Goal: Information Seeking & Learning: Learn about a topic

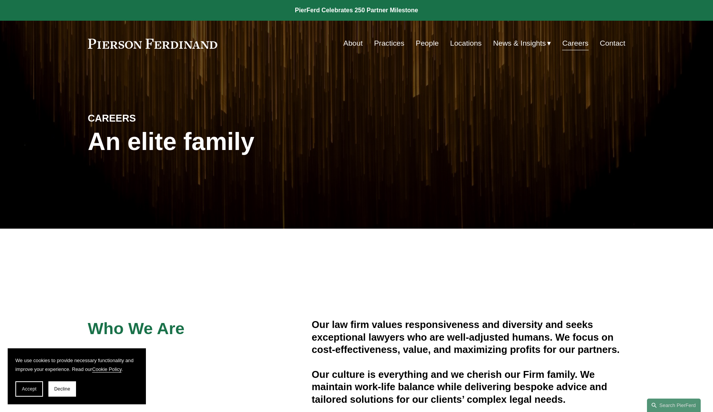
click at [355, 45] on link "About" at bounding box center [352, 43] width 19 height 15
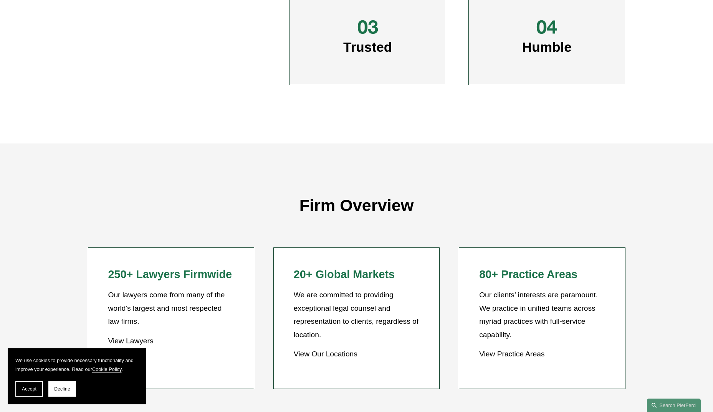
scroll to position [576, 0]
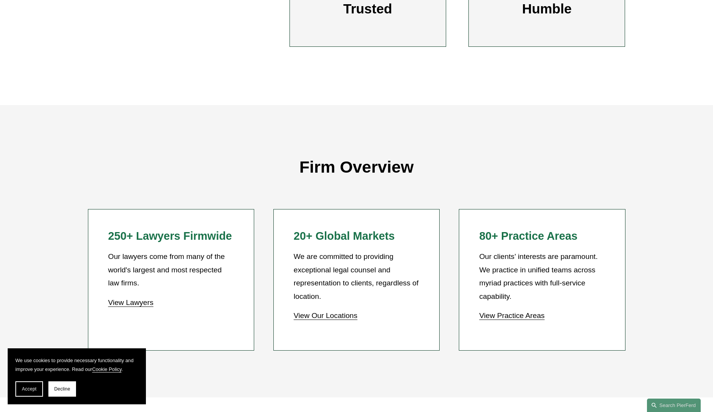
click at [319, 318] on link "View Our Locations" at bounding box center [326, 316] width 64 height 8
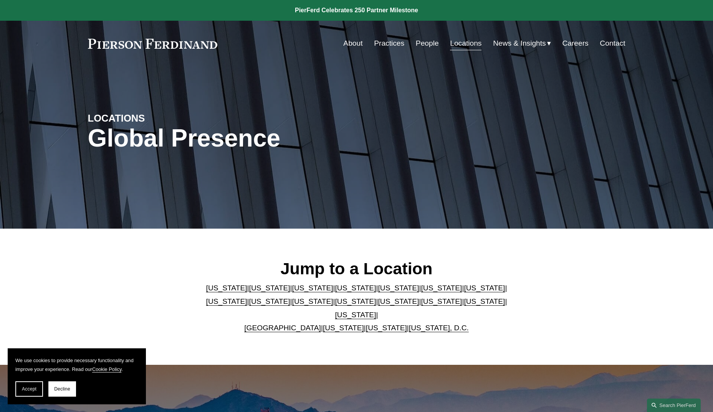
click at [464, 292] on link "Illinois" at bounding box center [484, 288] width 41 height 8
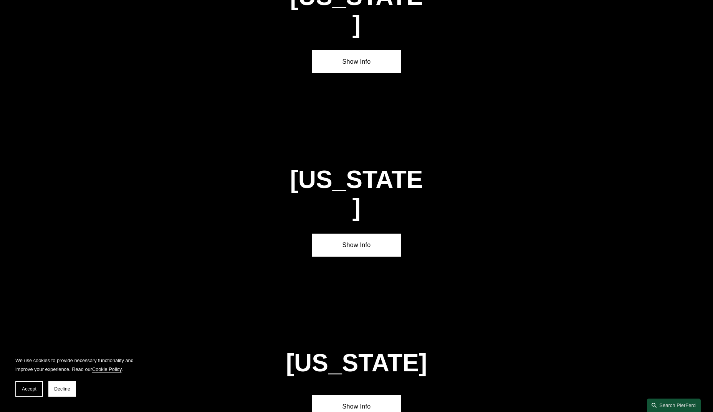
scroll to position [1336, 0]
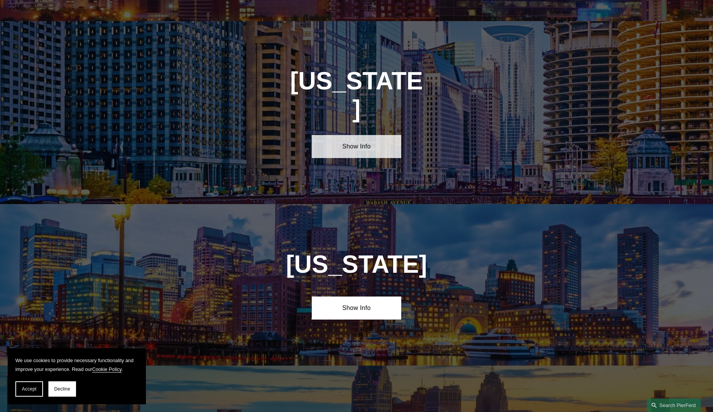
click at [355, 135] on link "Show Info" at bounding box center [356, 146] width 89 height 23
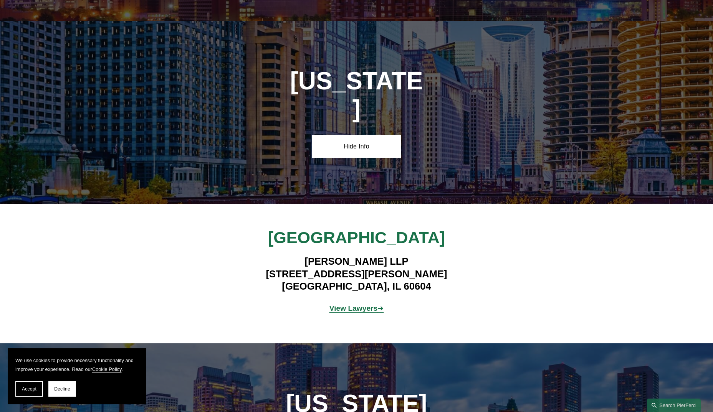
click at [354, 304] on strong "View Lawyers" at bounding box center [353, 308] width 48 height 8
click at [63, 385] on button "Decline" at bounding box center [62, 389] width 28 height 15
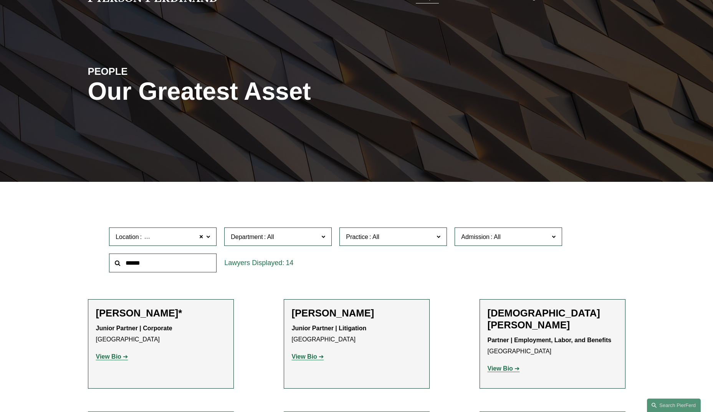
scroll to position [77, 0]
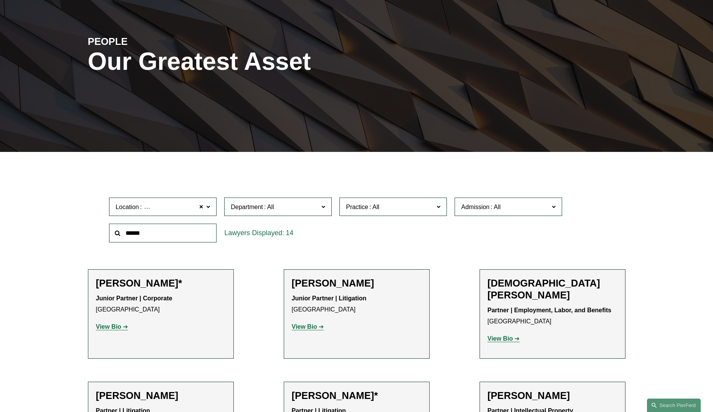
click at [102, 327] on strong "View Bio" at bounding box center [108, 327] width 25 height 7
click at [310, 326] on strong "View Bio" at bounding box center [304, 327] width 25 height 7
click at [505, 336] on strong "View Bio" at bounding box center [500, 339] width 25 height 7
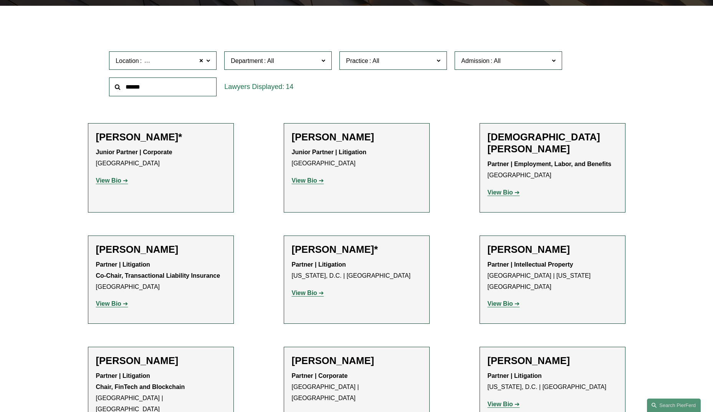
scroll to position [230, 0]
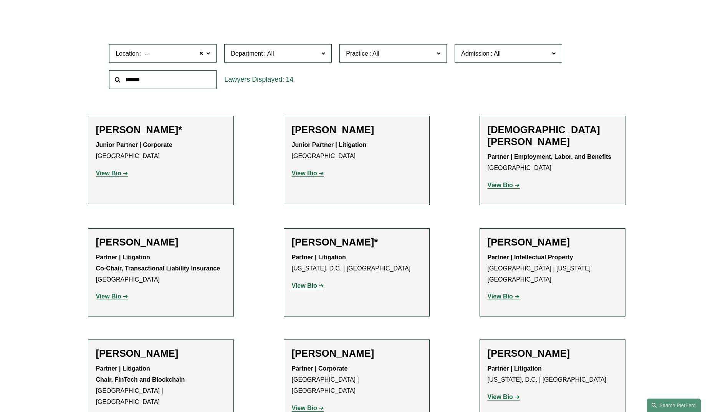
click at [499, 293] on strong "View Bio" at bounding box center [500, 296] width 25 height 7
click at [310, 283] on strong "View Bio" at bounding box center [304, 286] width 25 height 7
click at [109, 293] on strong "View Bio" at bounding box center [108, 296] width 25 height 7
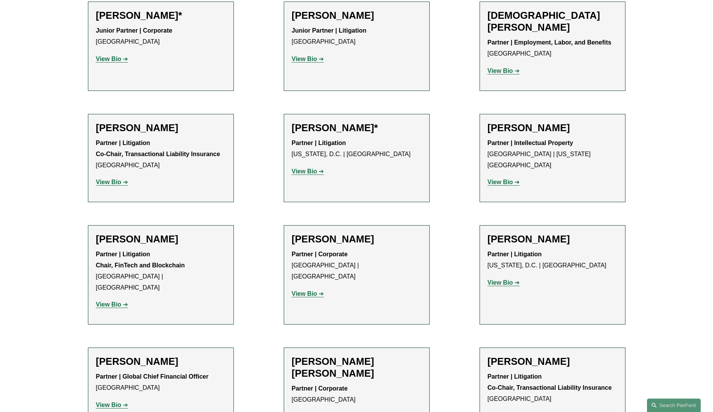
scroll to position [346, 0]
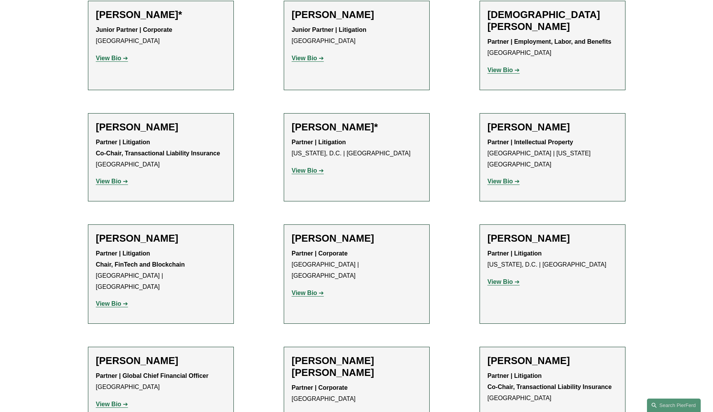
click at [103, 301] on strong "View Bio" at bounding box center [108, 304] width 25 height 7
click at [305, 290] on strong "View Bio" at bounding box center [304, 293] width 25 height 7
click at [504, 279] on strong "View Bio" at bounding box center [500, 282] width 25 height 7
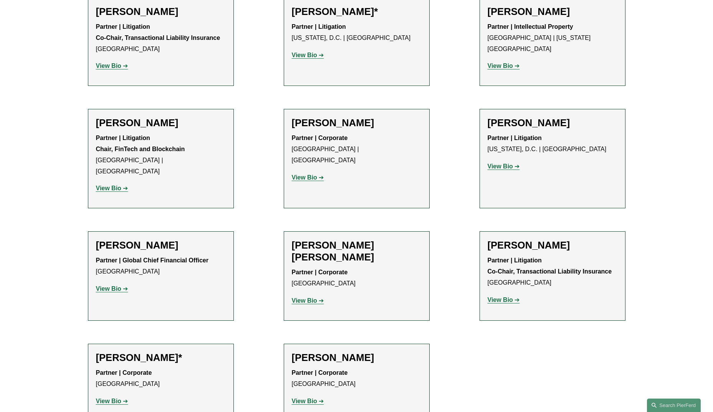
scroll to position [499, 0]
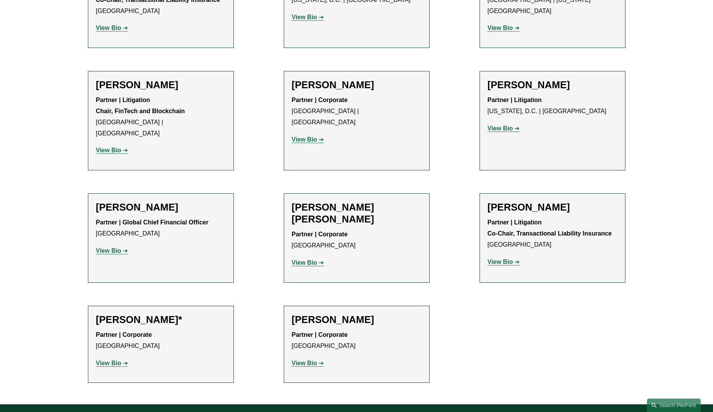
click at [502, 259] on strong "View Bio" at bounding box center [500, 262] width 25 height 7
click at [315, 260] on strong "View Bio" at bounding box center [304, 263] width 25 height 7
click at [108, 248] on strong "View Bio" at bounding box center [108, 251] width 25 height 7
click at [117, 360] on strong "View Bio" at bounding box center [108, 363] width 25 height 7
click at [300, 360] on strong "View Bio" at bounding box center [304, 363] width 25 height 7
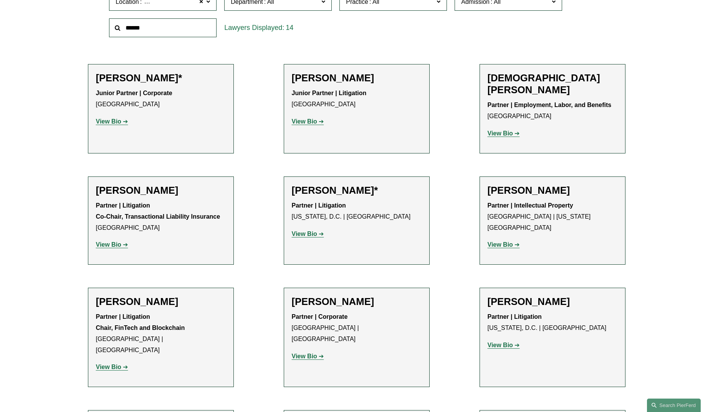
scroll to position [269, 0]
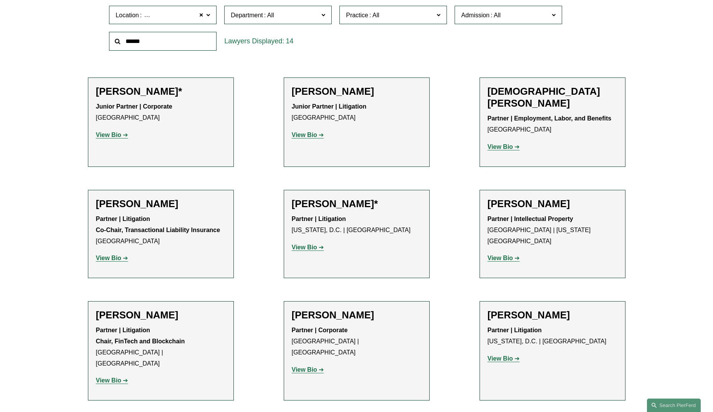
click at [497, 144] on strong "View Bio" at bounding box center [500, 147] width 25 height 7
click at [308, 135] on strong "View Bio" at bounding box center [304, 135] width 25 height 7
